Goal: Navigation & Orientation: Find specific page/section

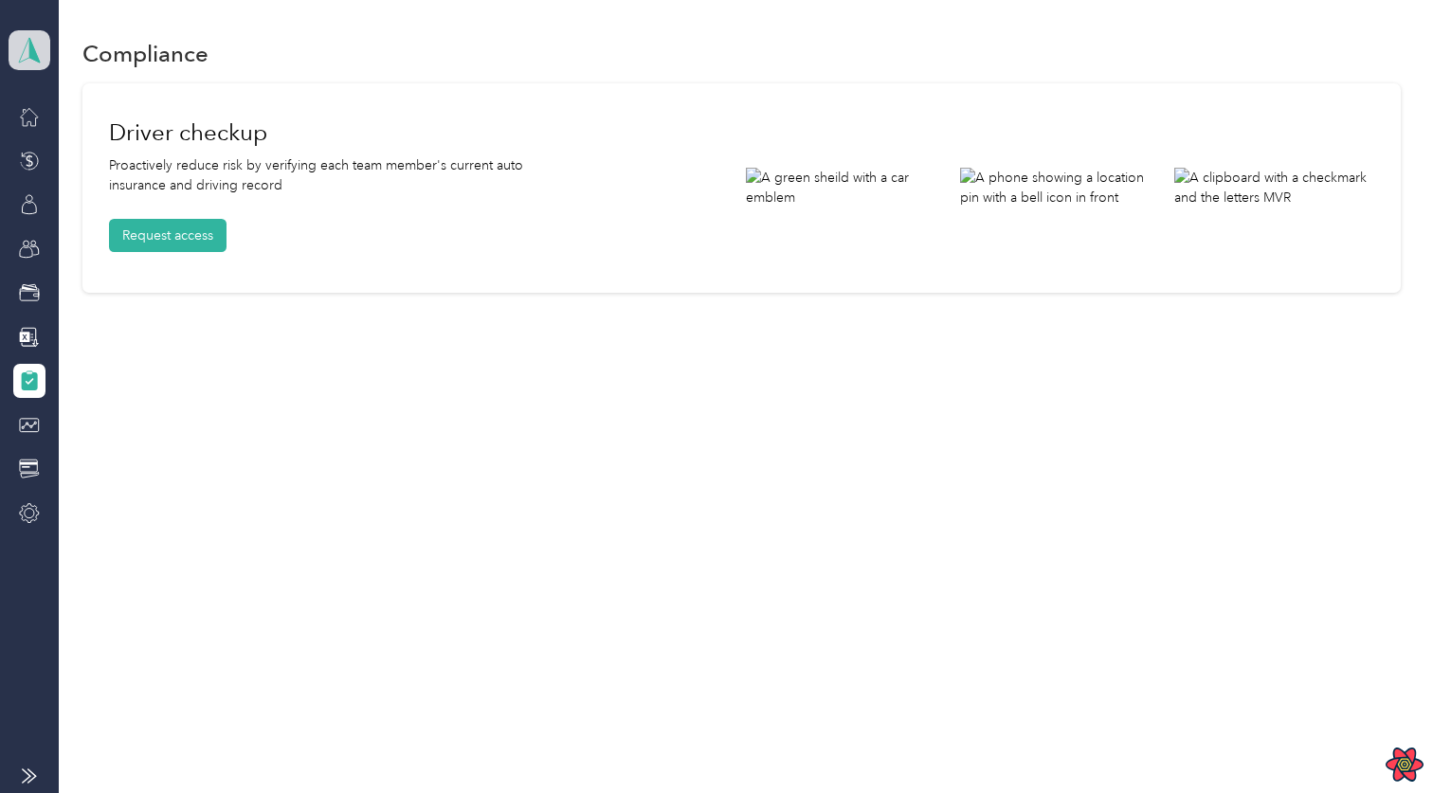
click at [26, 47] on icon at bounding box center [29, 50] width 28 height 27
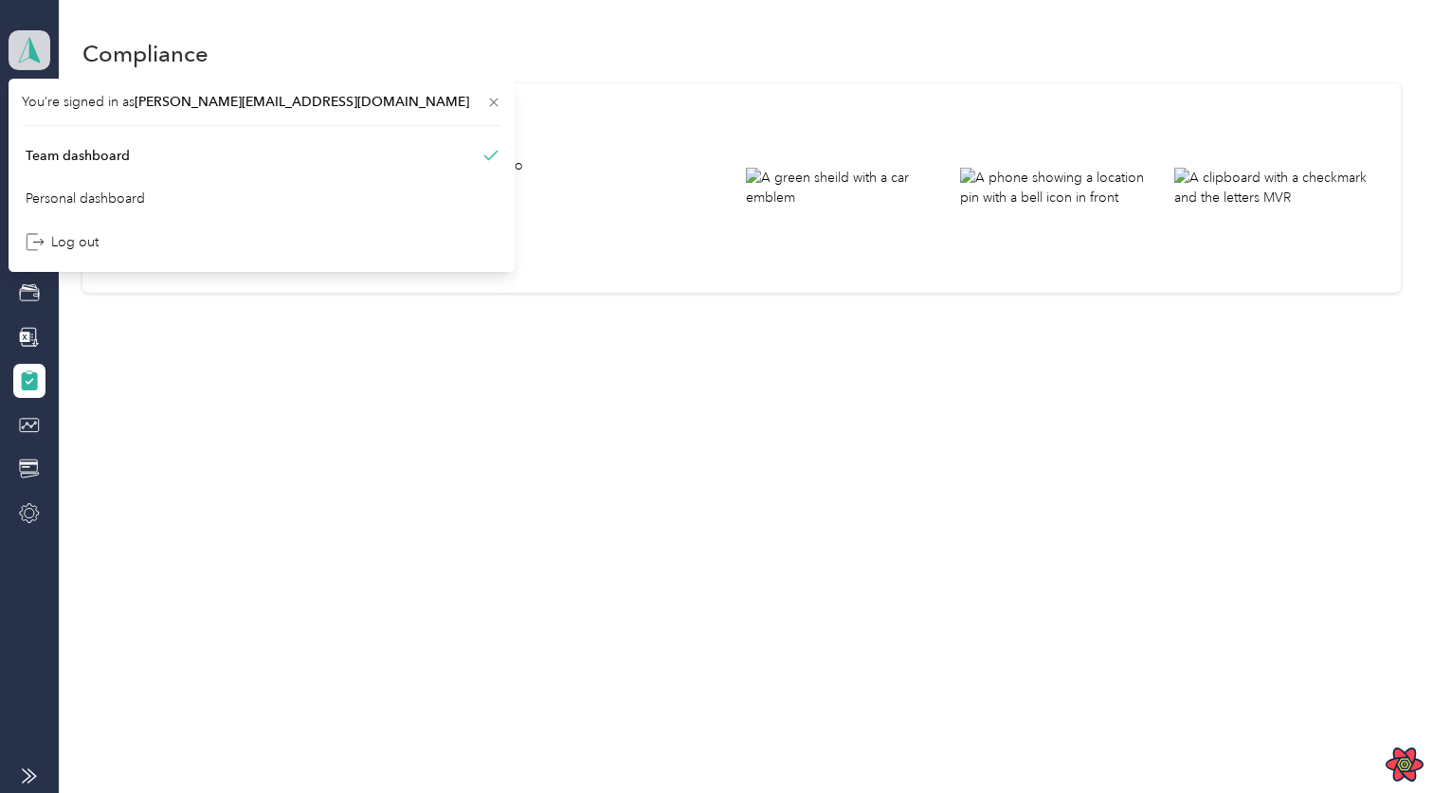
click at [26, 47] on icon at bounding box center [29, 50] width 28 height 27
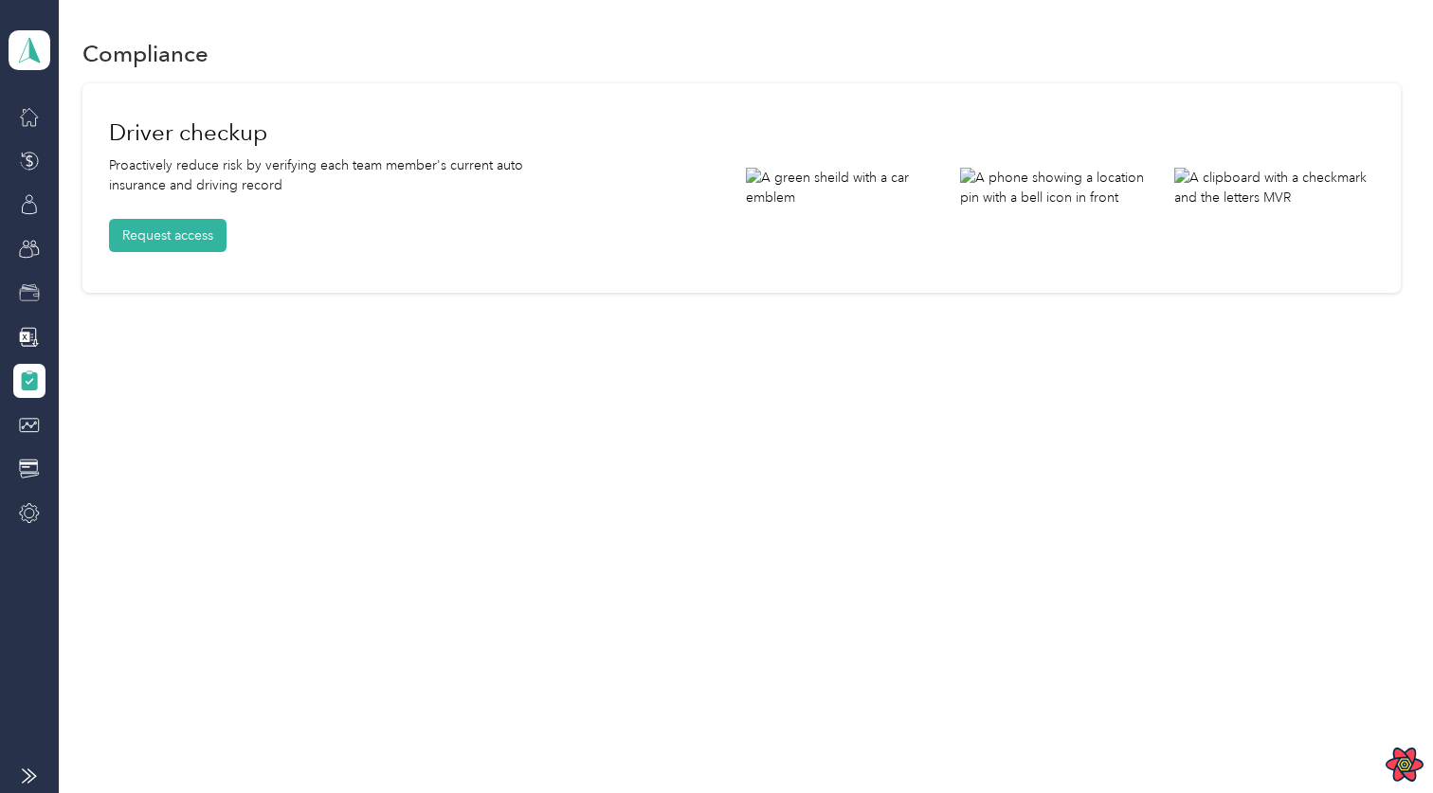
click at [34, 299] on icon at bounding box center [29, 292] width 21 height 21
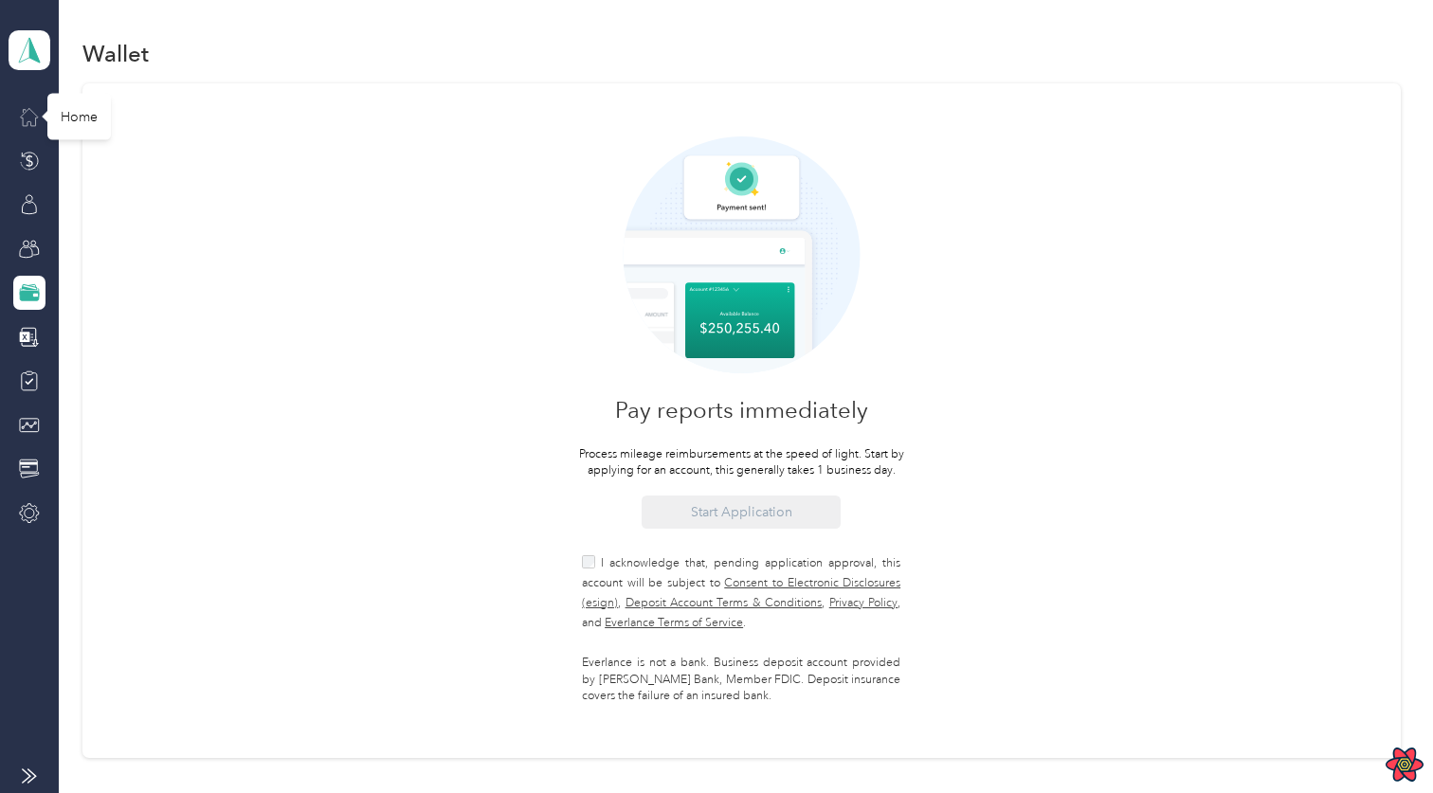
click at [38, 115] on icon at bounding box center [29, 116] width 21 height 21
